Goal: Task Accomplishment & Management: Use online tool/utility

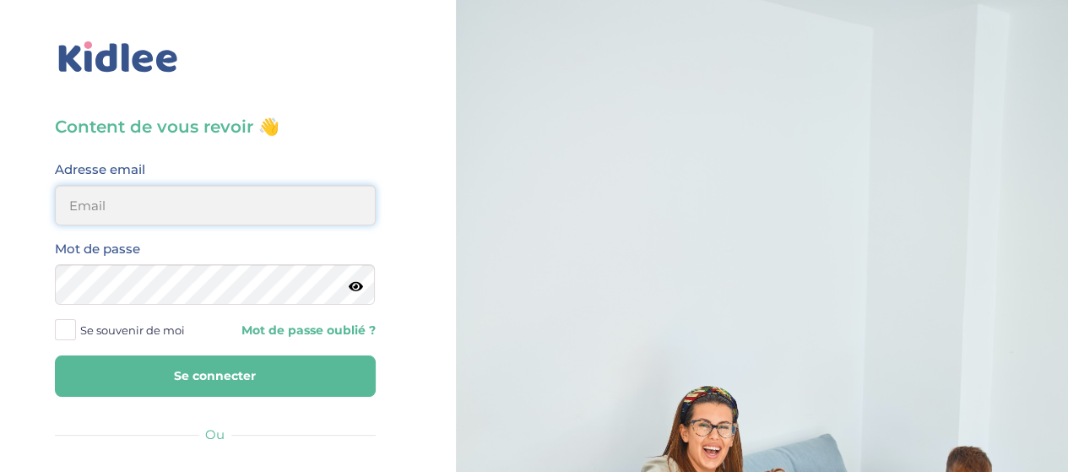
type input "hayetouali2@gmail.com"
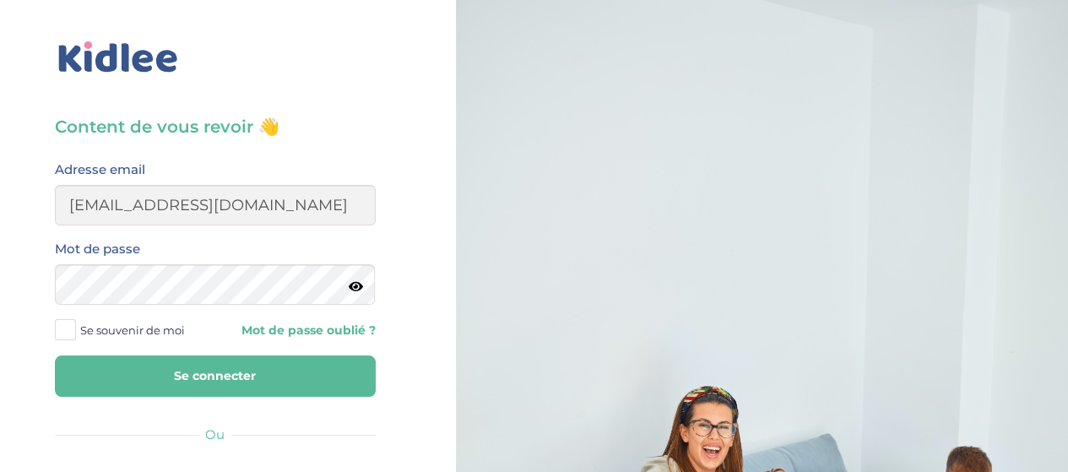
click at [246, 372] on button "Se connecter" at bounding box center [215, 375] width 321 height 41
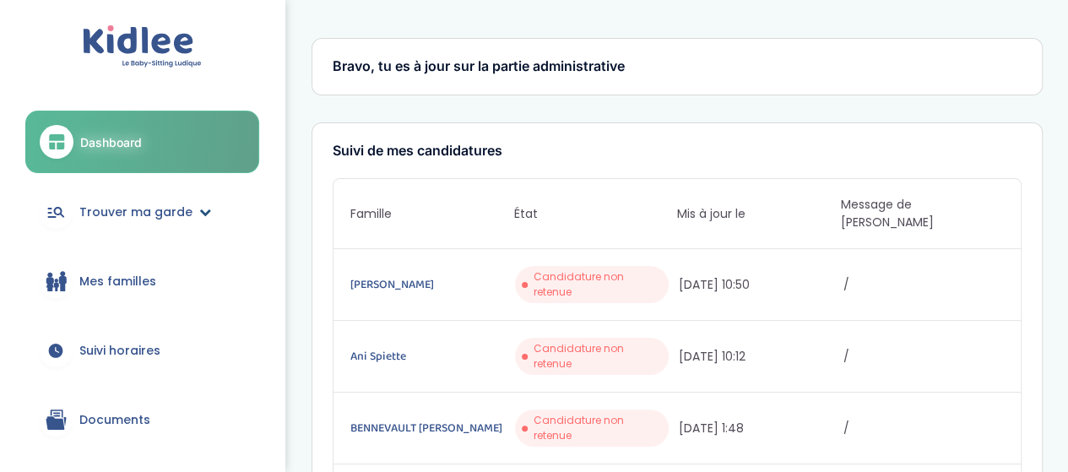
click at [167, 208] on span "Trouver ma garde" at bounding box center [135, 212] width 113 height 18
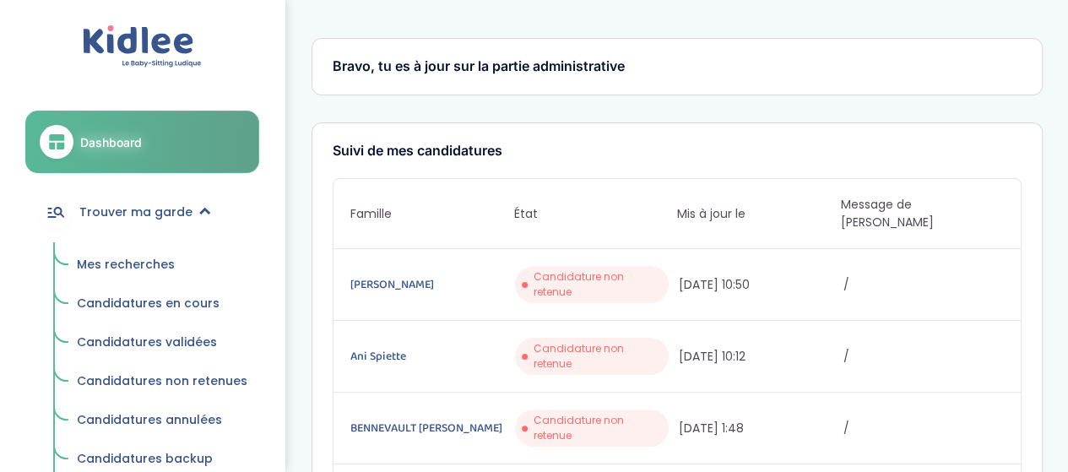
click at [142, 263] on span "Mes recherches" at bounding box center [126, 264] width 98 height 17
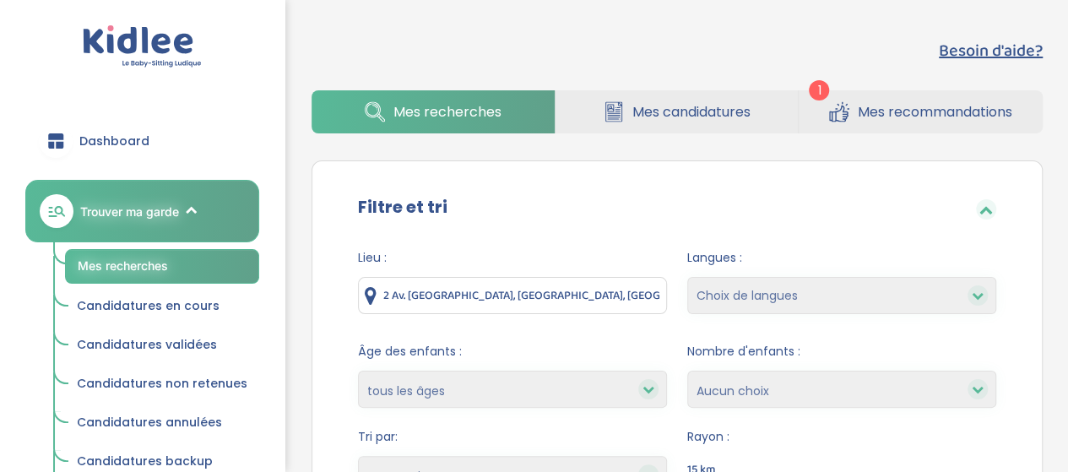
click at [621, 300] on input "2 Av. du Bois, 95000 Cergy, France" at bounding box center [512, 295] width 309 height 37
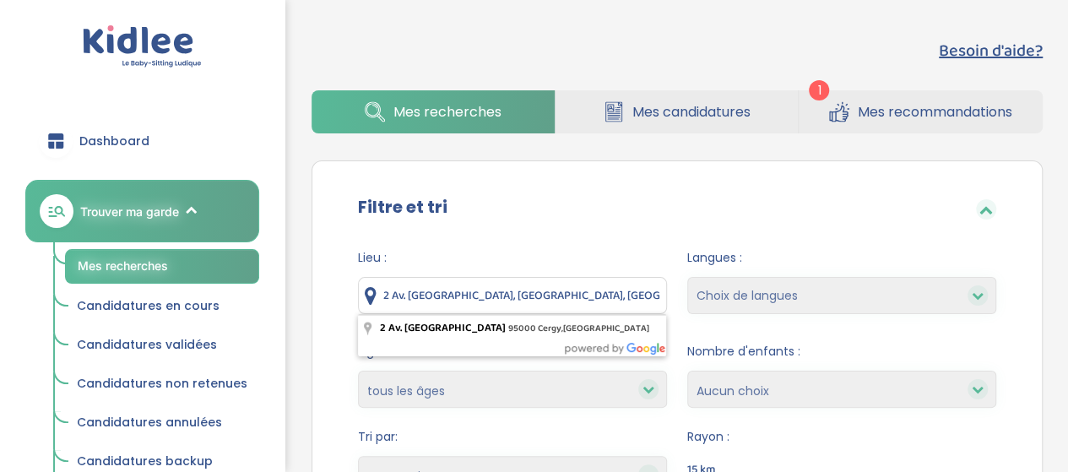
click at [621, 300] on input "2 Av. du Bois, 95000 Cergy, France" at bounding box center [512, 295] width 309 height 37
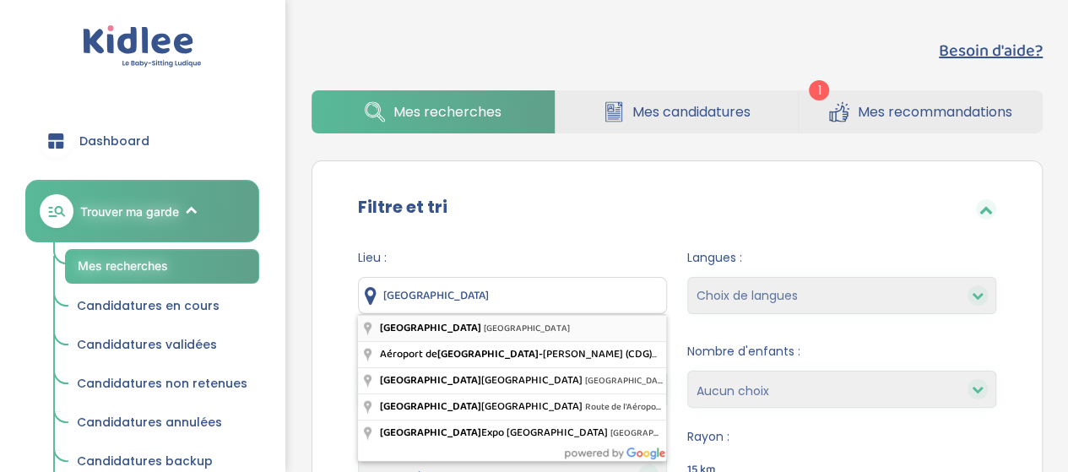
type input "Paris, France"
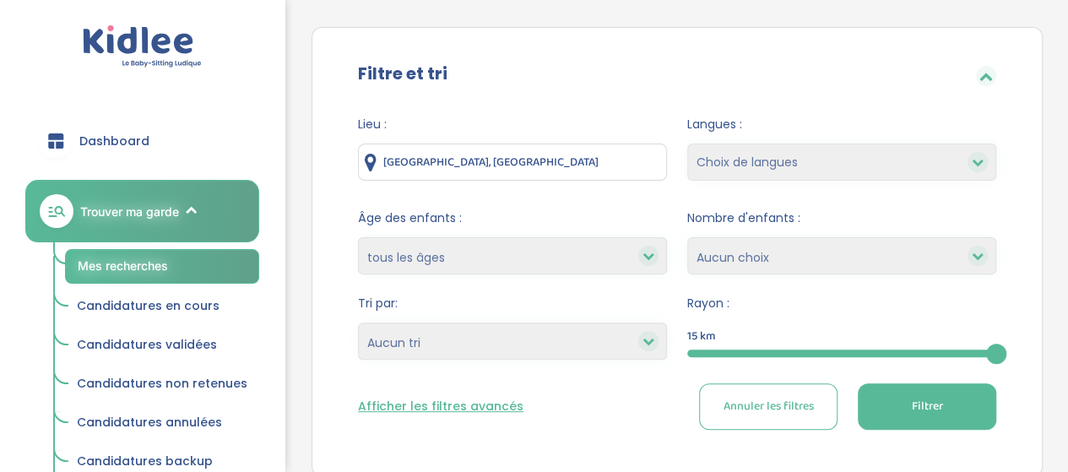
scroll to position [144, 0]
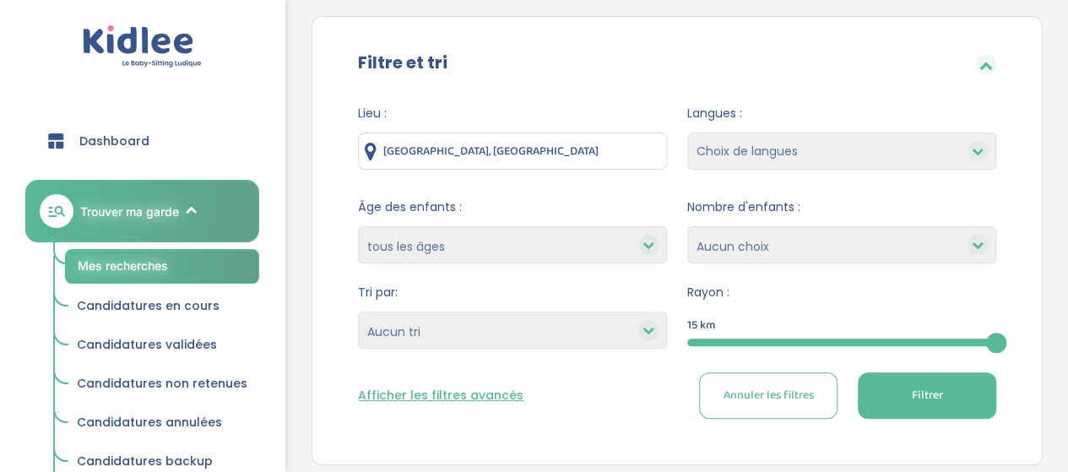
click at [918, 154] on select "Choix de langues Allemand Anglais Arabe Espagnol Grec Italien Russe Français Co…" at bounding box center [841, 151] width 309 height 37
select select "12"
click at [687, 133] on select "Choix de langues Allemand Anglais Arabe Espagnol Grec Italien Russe Français Co…" at bounding box center [841, 151] width 309 height 37
select select
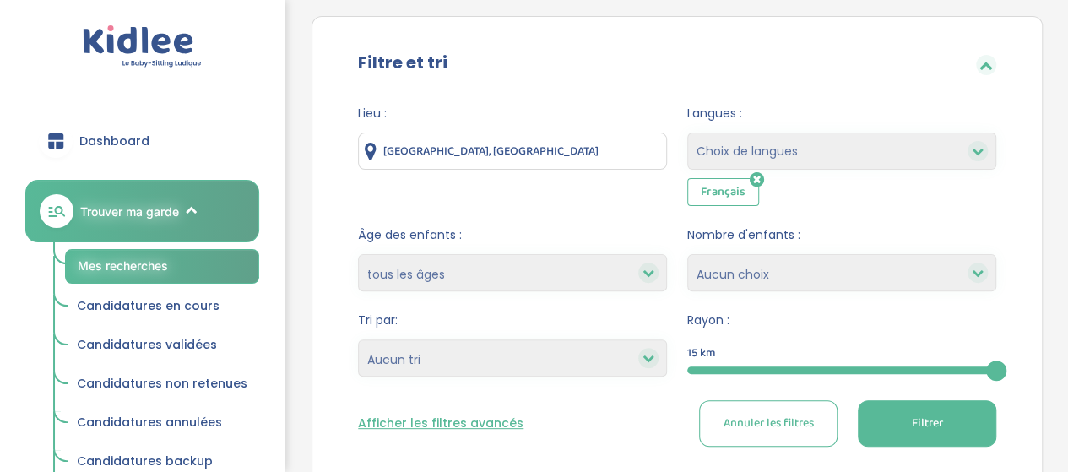
click at [908, 431] on button "Filtrer" at bounding box center [927, 423] width 138 height 46
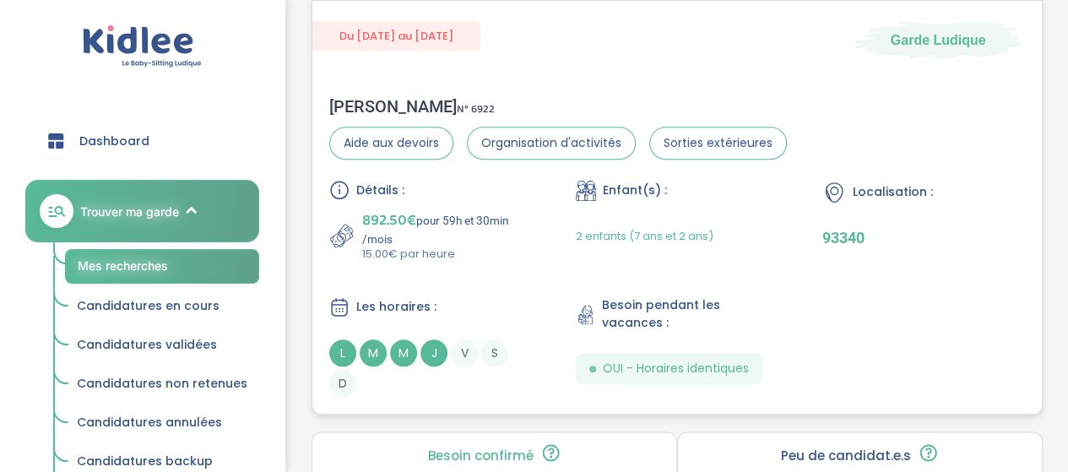
scroll to position [780, 0]
click at [356, 97] on div "Bilal H . N° 6922" at bounding box center [558, 105] width 458 height 20
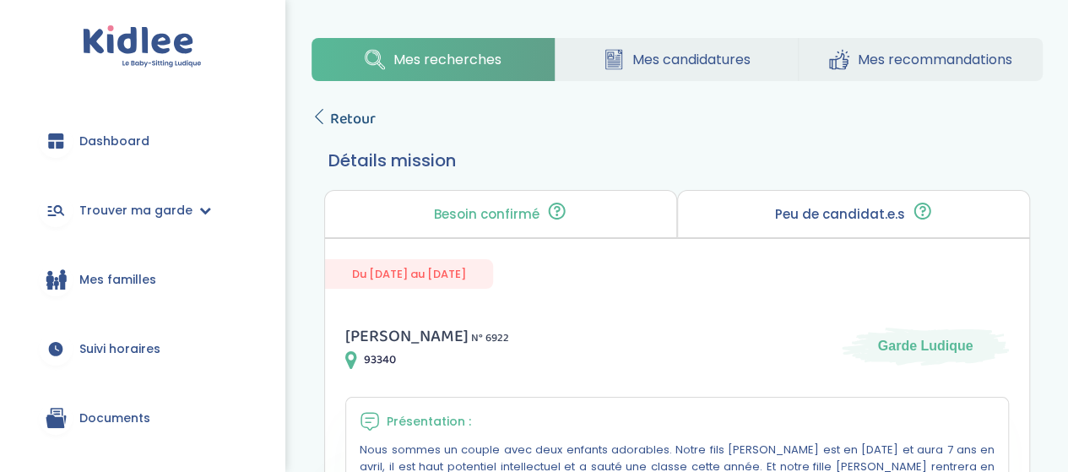
click at [341, 111] on span "Retour" at bounding box center [353, 119] width 46 height 24
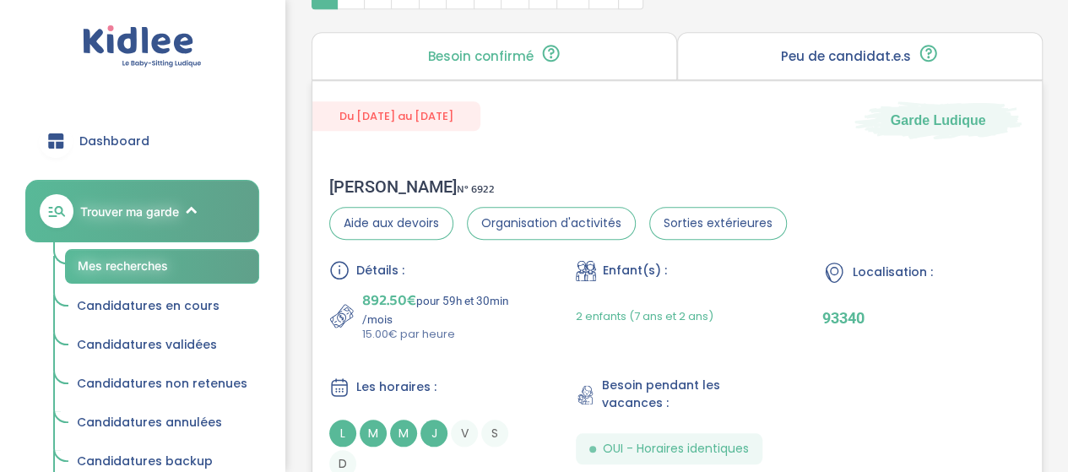
scroll to position [698, 0]
click at [373, 181] on div "[PERSON_NAME] N° 6922" at bounding box center [558, 187] width 458 height 20
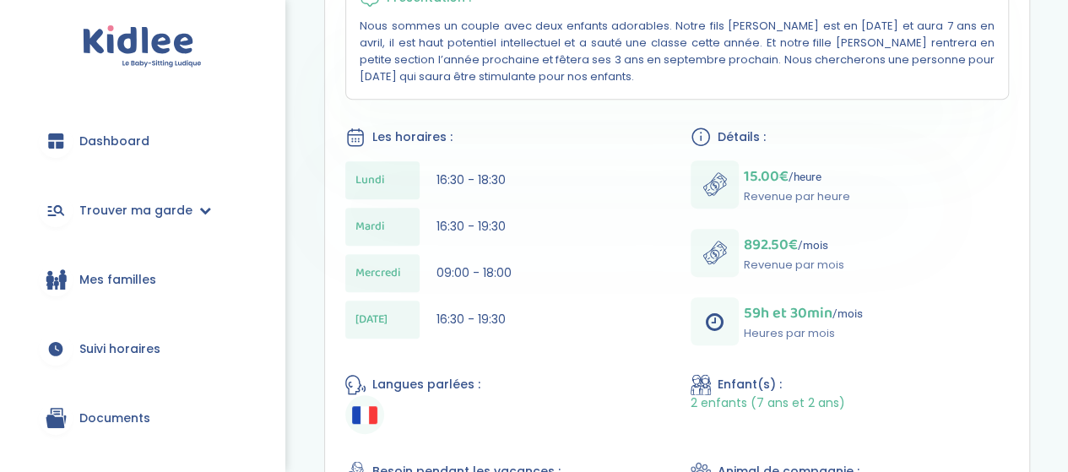
click at [300, 267] on div "Mes recherches Mes candidatures Mes recommandations Retour Détails mission Beso…" at bounding box center [677, 352] width 782 height 1500
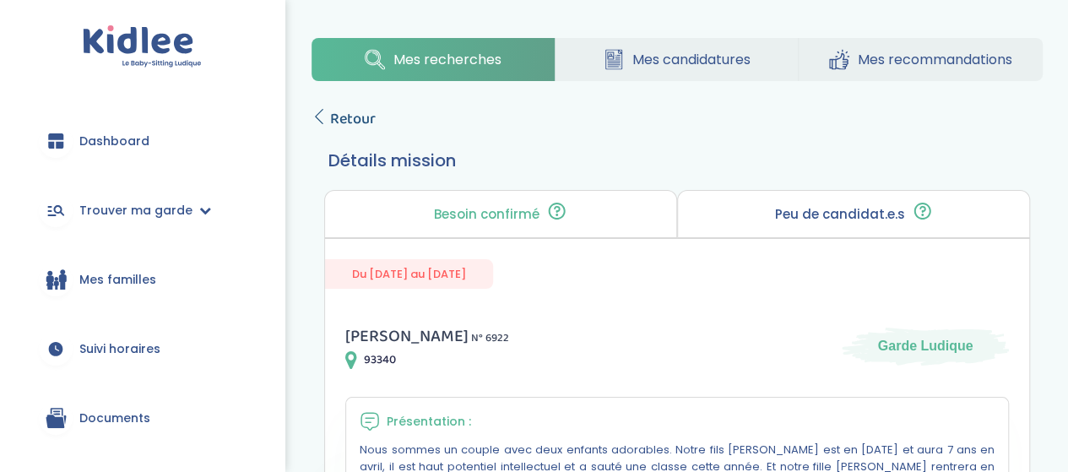
click at [338, 116] on span "Retour" at bounding box center [353, 119] width 46 height 24
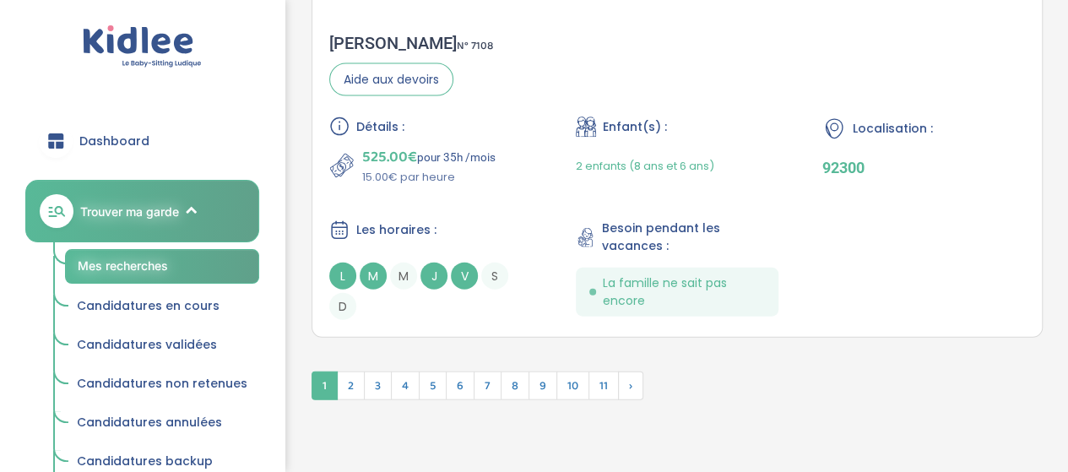
scroll to position [5021, 0]
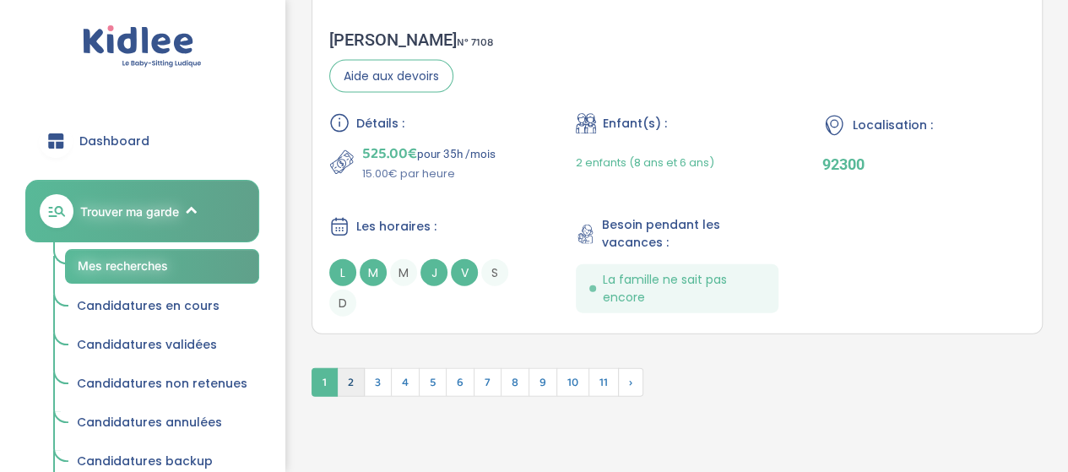
click at [349, 370] on span "2" at bounding box center [351, 382] width 28 height 29
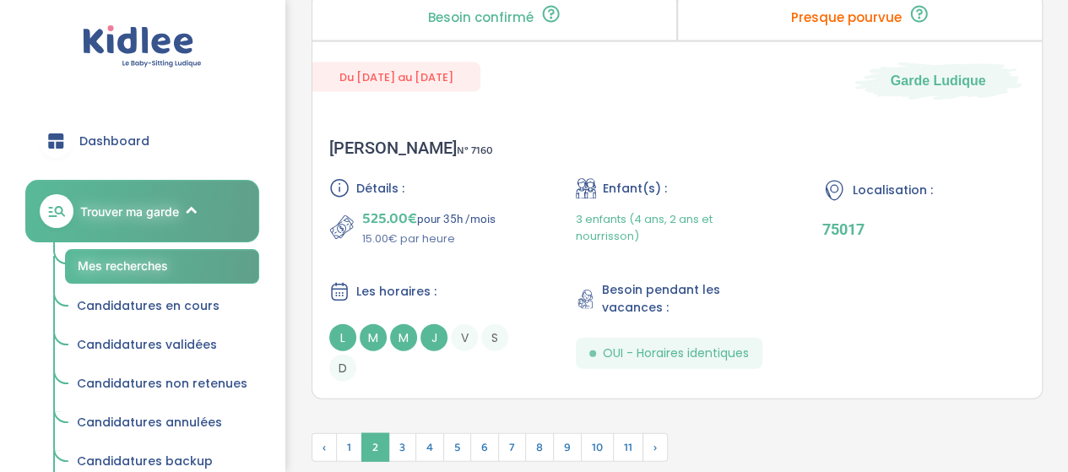
scroll to position [5060, 0]
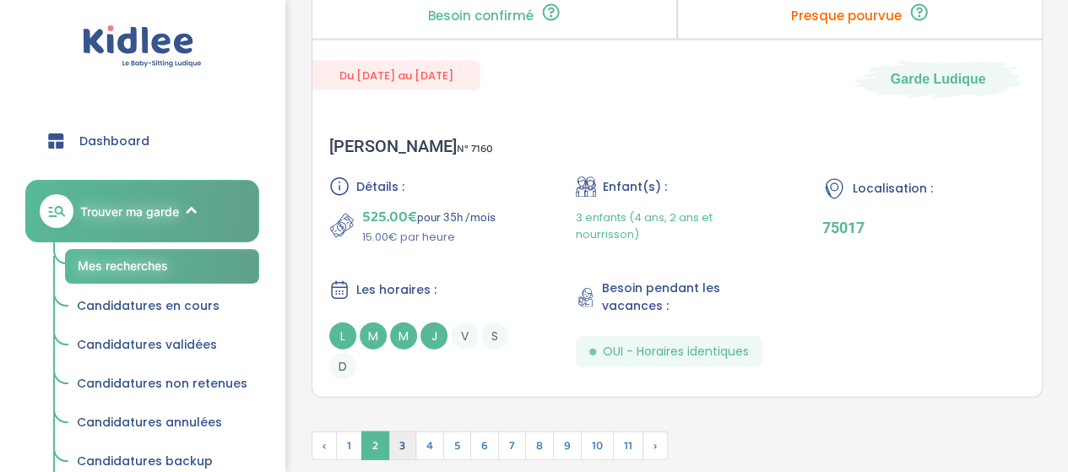
click at [405, 449] on span "3" at bounding box center [402, 445] width 28 height 29
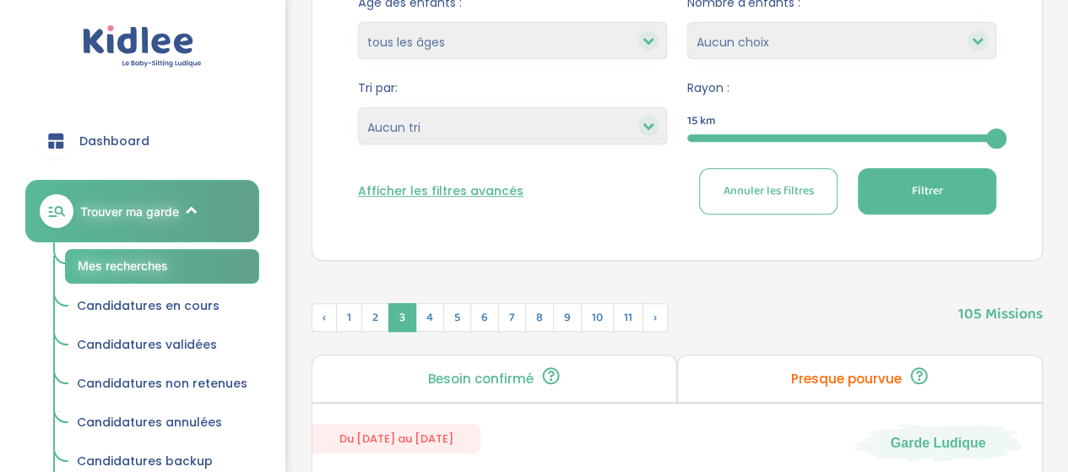
scroll to position [414, 0]
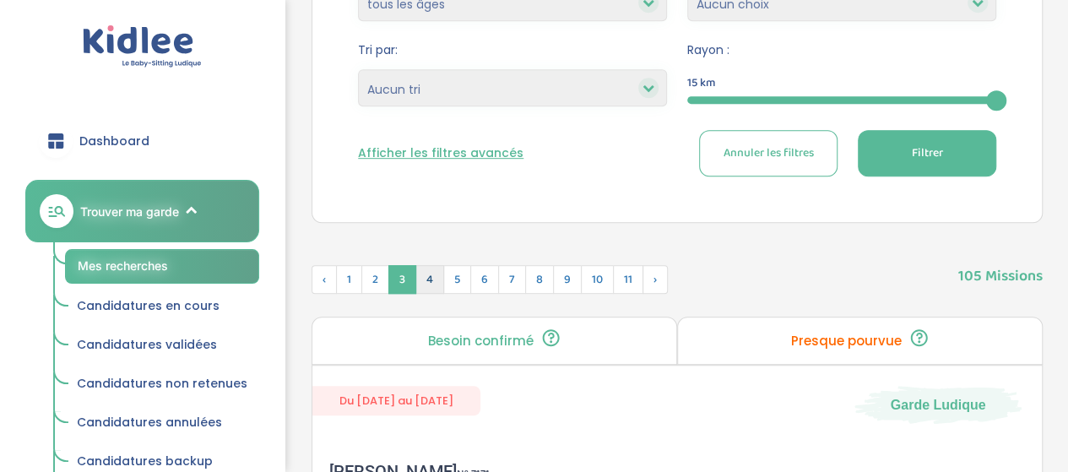
click at [430, 282] on span "4" at bounding box center [429, 279] width 29 height 29
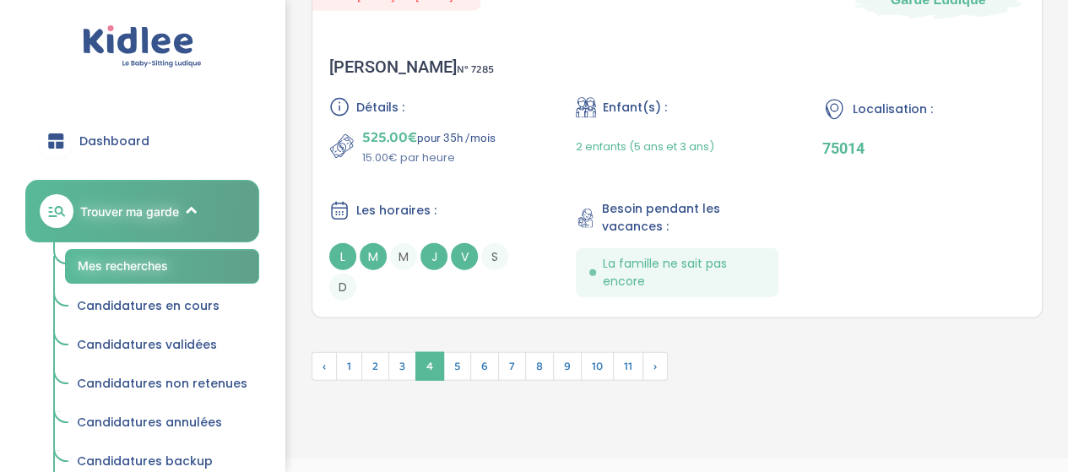
scroll to position [5053, 0]
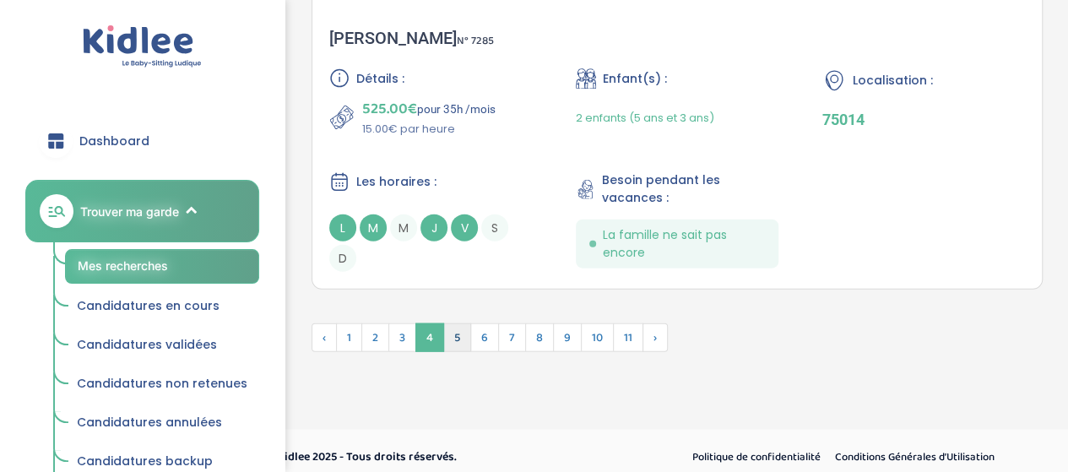
click at [454, 326] on span "5" at bounding box center [457, 337] width 28 height 29
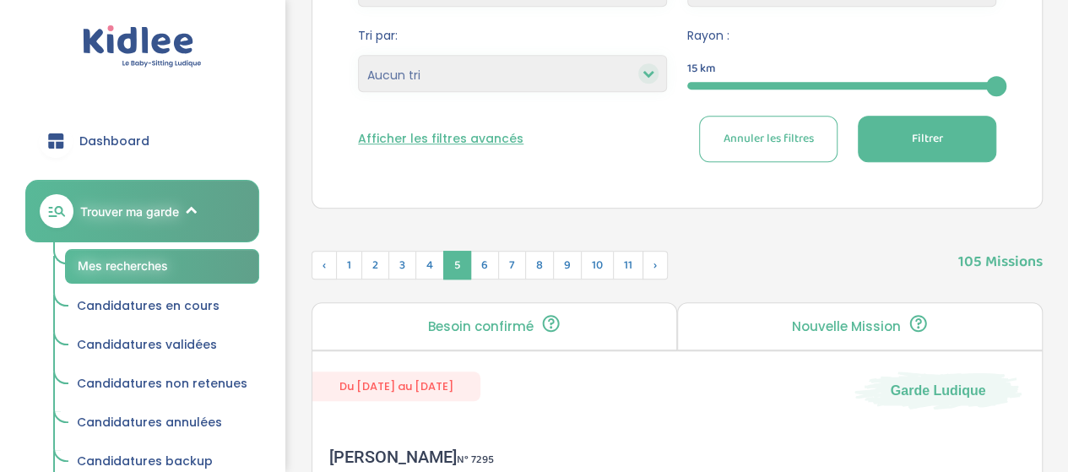
scroll to position [430, 0]
click at [478, 263] on span "6" at bounding box center [484, 264] width 29 height 29
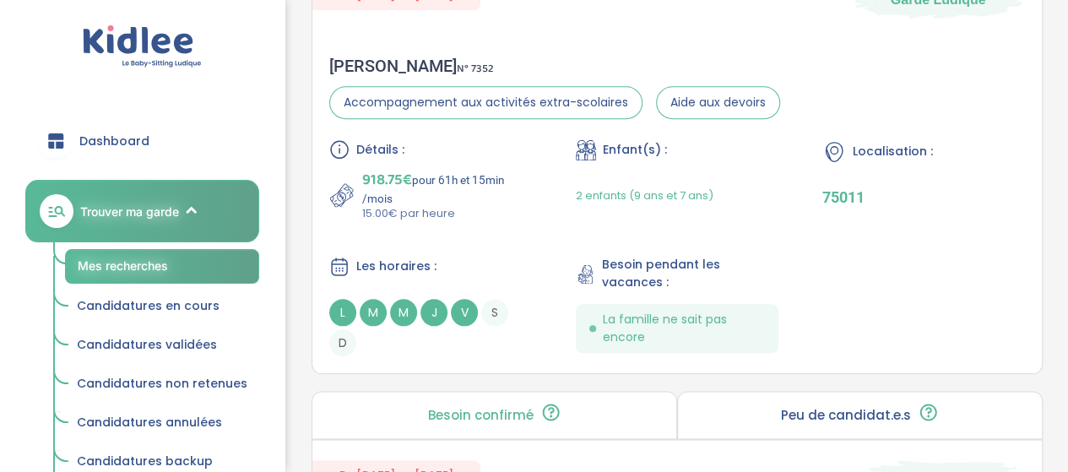
scroll to position [820, 0]
click at [379, 62] on div "Maryse F . N° 7352" at bounding box center [554, 65] width 451 height 20
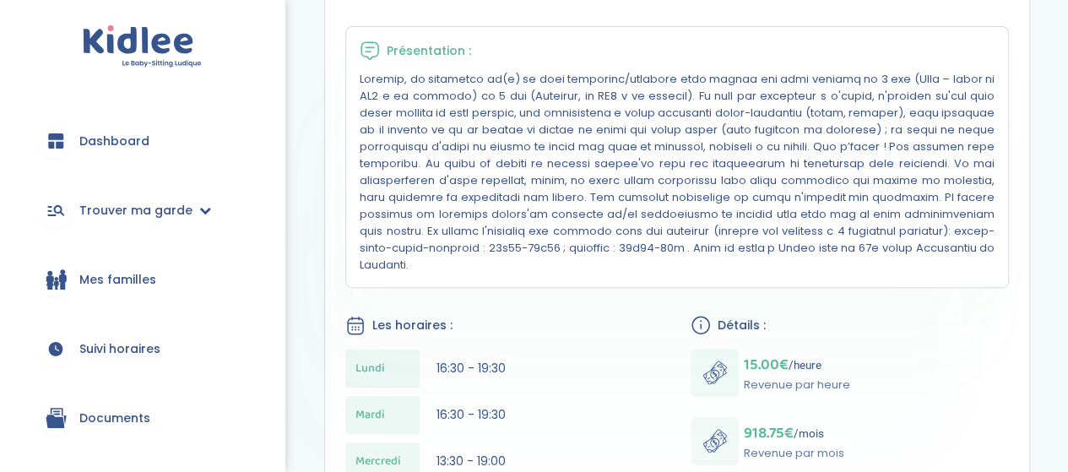
scroll to position [371, 0]
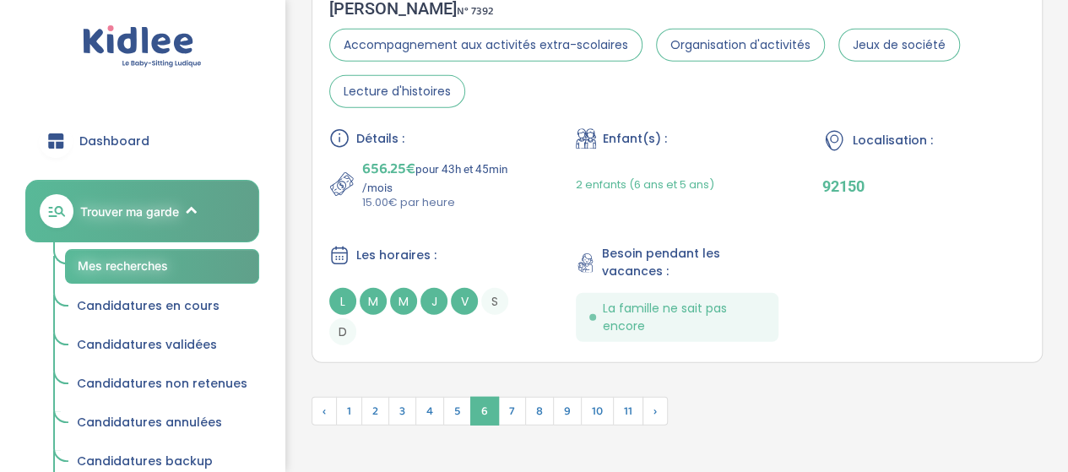
scroll to position [5292, 0]
click at [508, 395] on span "7" at bounding box center [512, 409] width 28 height 29
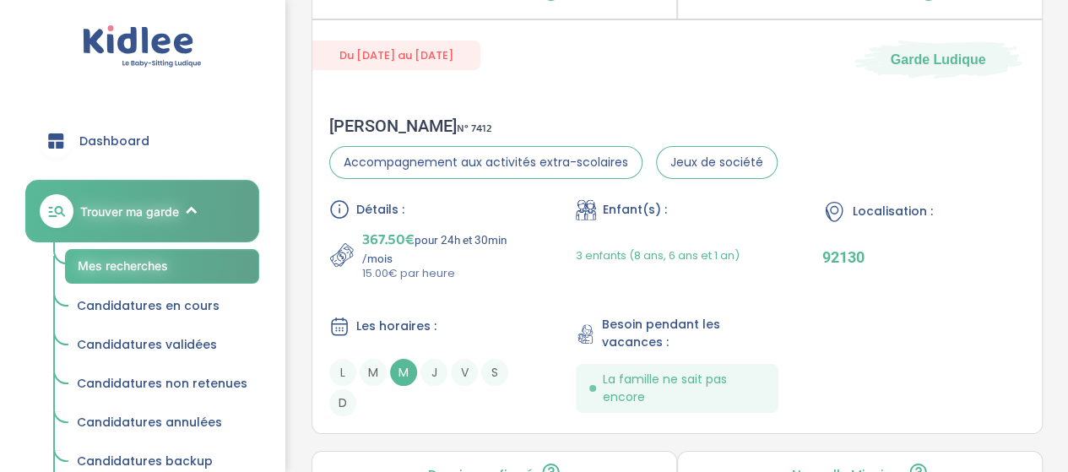
scroll to position [3131, 0]
click at [387, 102] on div "Amelie A . N° 7412 Accompagnement aux activités extra-scolaires Jeux de société…" at bounding box center [676, 265] width 729 height 334
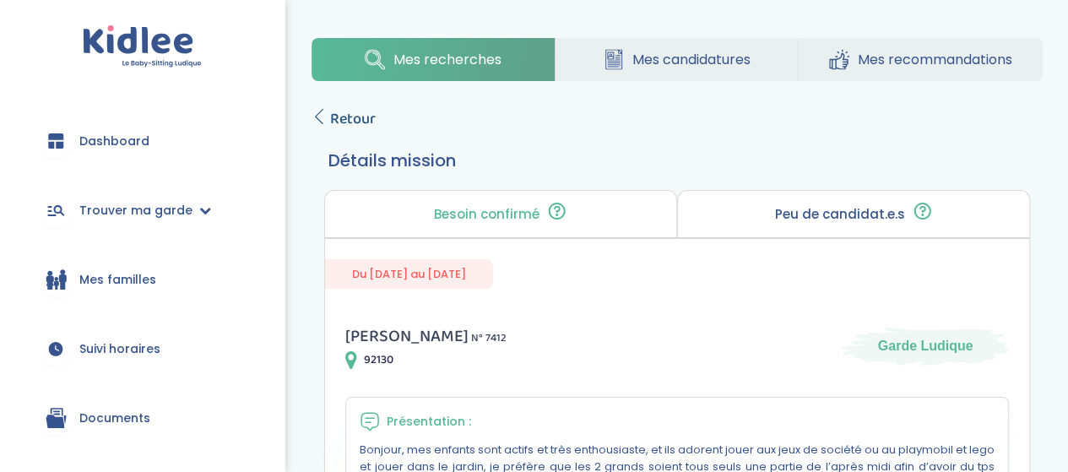
click at [339, 122] on span "Retour" at bounding box center [353, 119] width 46 height 24
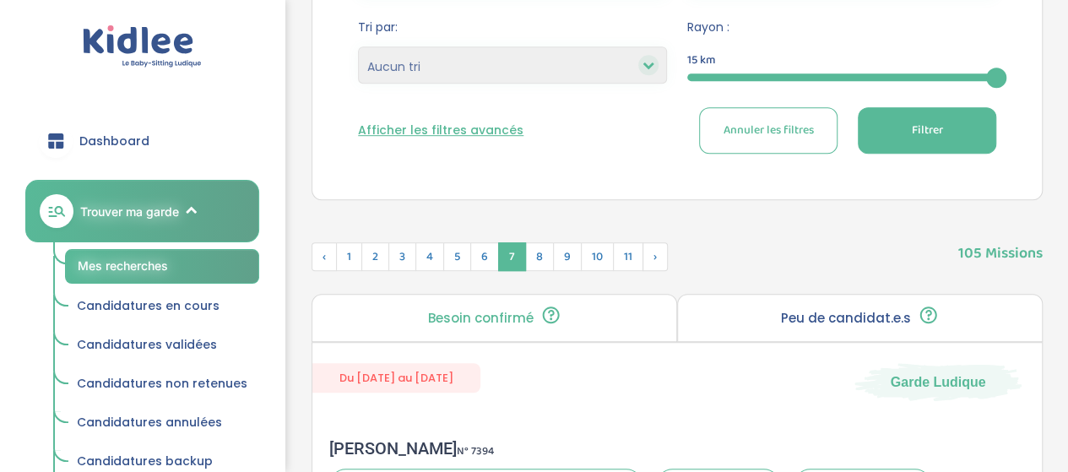
scroll to position [442, 0]
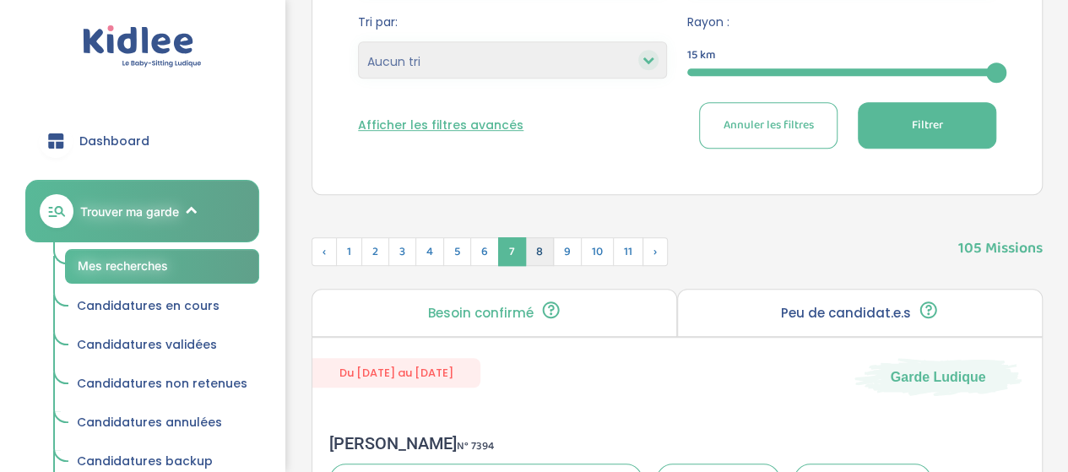
click at [534, 247] on span "8" at bounding box center [539, 251] width 29 height 29
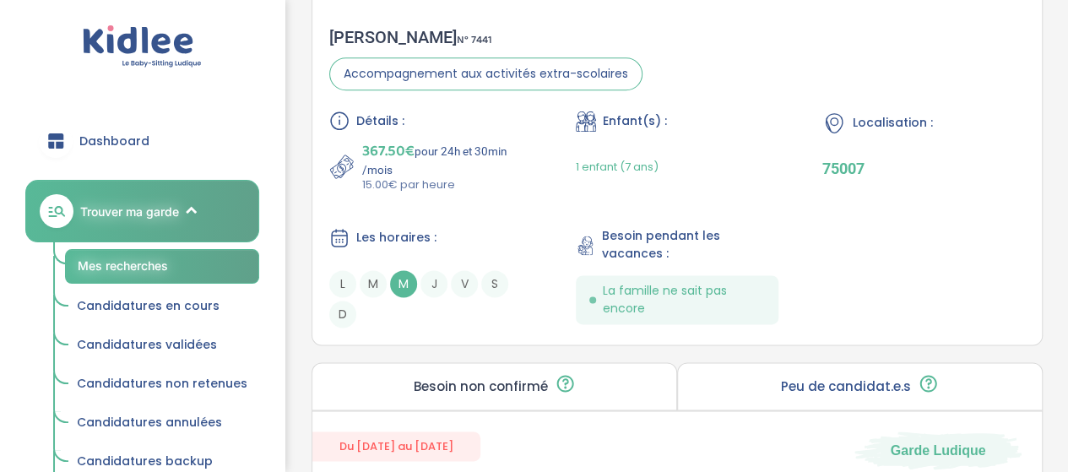
scroll to position [4140, 0]
click at [360, 28] on div "[PERSON_NAME] N° 7441" at bounding box center [485, 38] width 313 height 20
